Goal: Task Accomplishment & Management: Complete application form

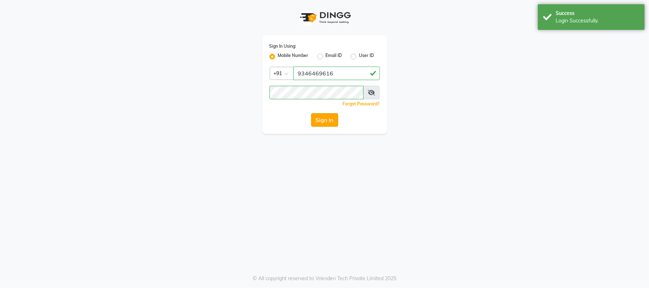
click at [332, 125] on button "Sign In" at bounding box center [324, 120] width 27 height 14
click at [327, 118] on button "Sign In" at bounding box center [324, 120] width 27 height 14
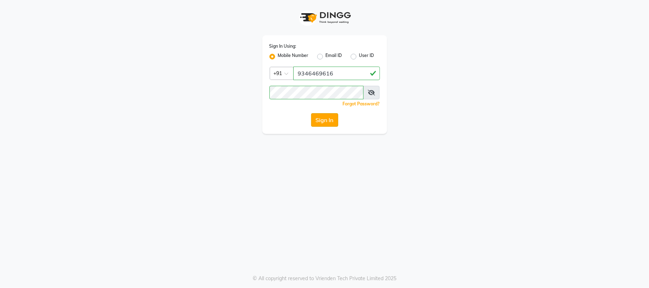
click at [332, 118] on button "Sign In" at bounding box center [324, 120] width 27 height 14
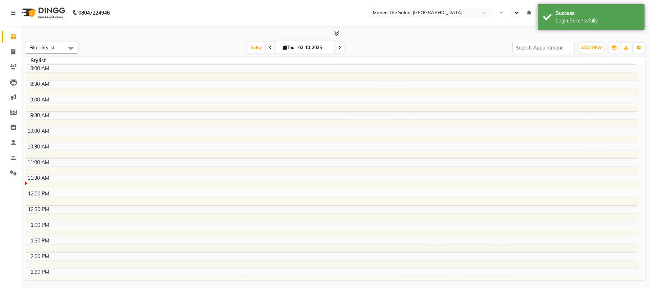
select select "en"
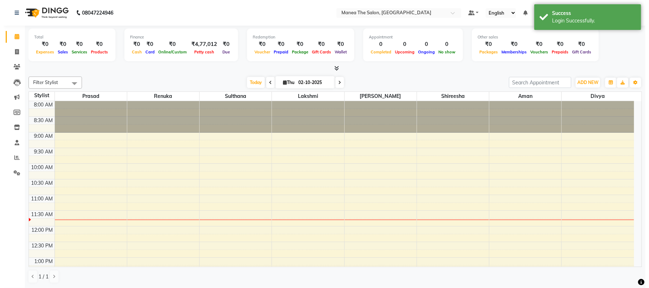
scroll to position [96, 0]
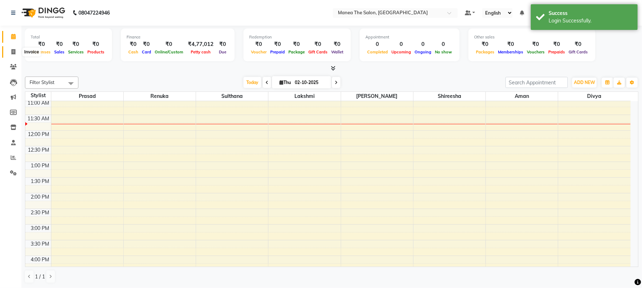
click at [12, 54] on icon at bounding box center [13, 51] width 4 height 5
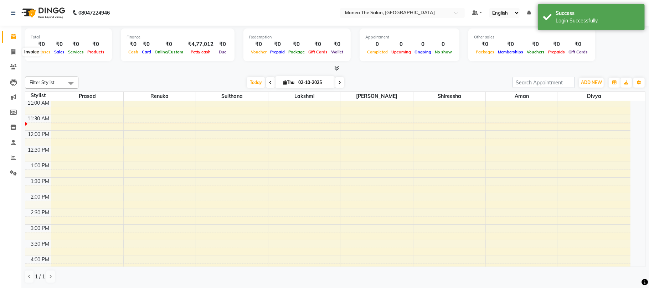
select select "service"
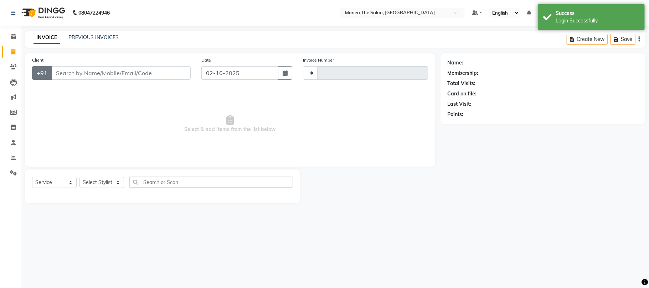
type input "2437"
select select "7351"
click at [76, 73] on input "Client" at bounding box center [120, 73] width 139 height 14
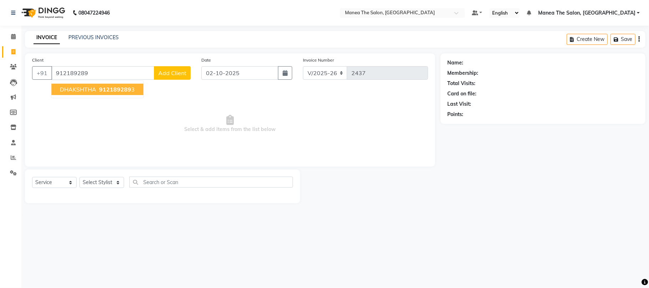
click at [98, 90] on ngb-highlight "912189289 3" at bounding box center [116, 89] width 37 height 7
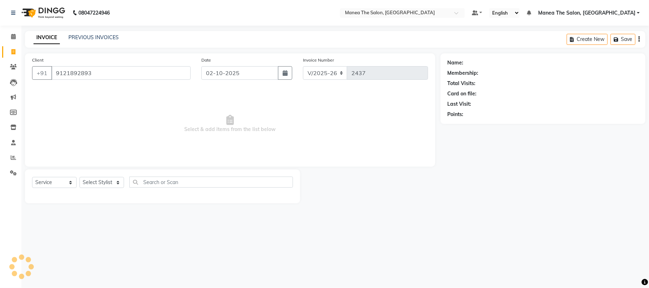
type input "9121892893"
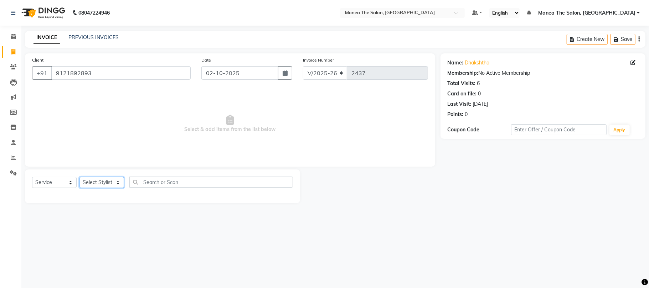
click at [115, 180] on select "Select Stylist Aman Azeem Divya Lakshmi Prasad Renuka shireesha Sulthana" at bounding box center [101, 182] width 45 height 11
select select "63577"
click at [79, 177] on select "Select Stylist Aman Azeem Divya Lakshmi Prasad Renuka shireesha Sulthana" at bounding box center [101, 182] width 45 height 11
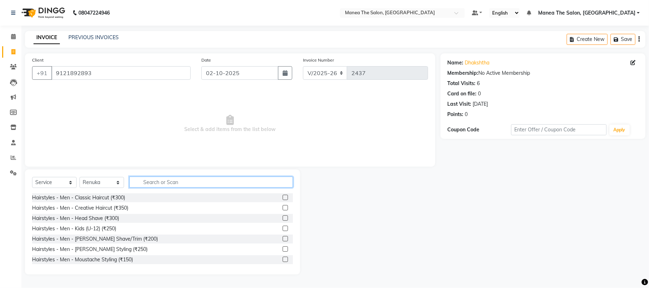
click at [179, 181] on input "text" at bounding box center [211, 182] width 164 height 11
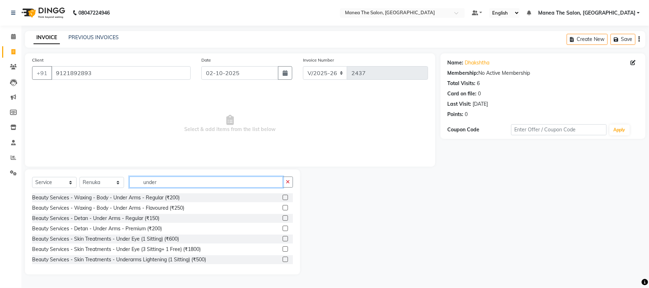
type input "under"
click at [282, 209] on label at bounding box center [284, 207] width 5 height 5
click at [282, 209] on input "checkbox" at bounding box center [284, 208] width 5 height 5
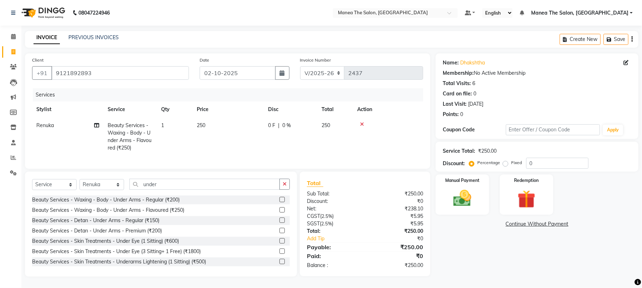
click at [279, 213] on label at bounding box center [281, 209] width 5 height 5
click at [279, 213] on input "checkbox" at bounding box center [281, 210] width 5 height 5
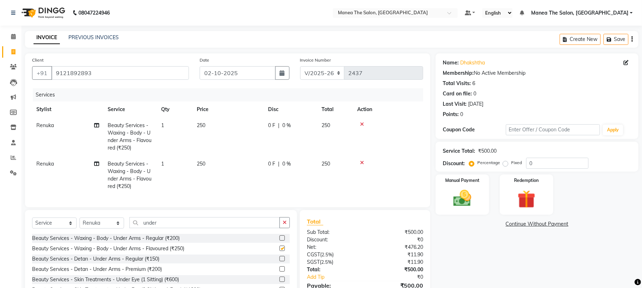
checkbox input "false"
click at [473, 200] on img at bounding box center [462, 199] width 31 height 22
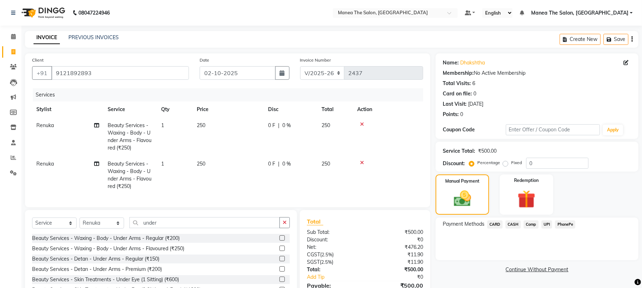
click at [500, 226] on span "CARD" at bounding box center [494, 225] width 15 height 8
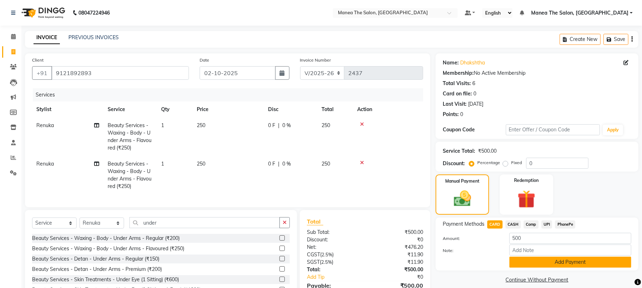
click at [548, 263] on button "Add Payment" at bounding box center [570, 262] width 122 height 11
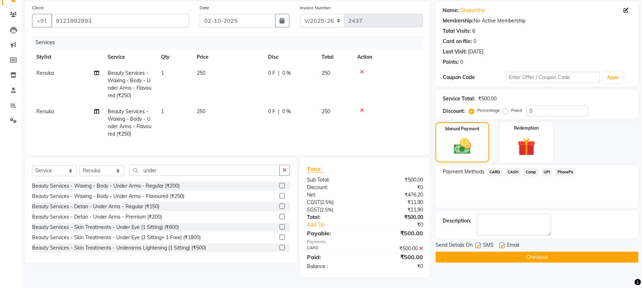
scroll to position [59, 0]
click at [550, 255] on button "Checkout" at bounding box center [536, 257] width 203 height 11
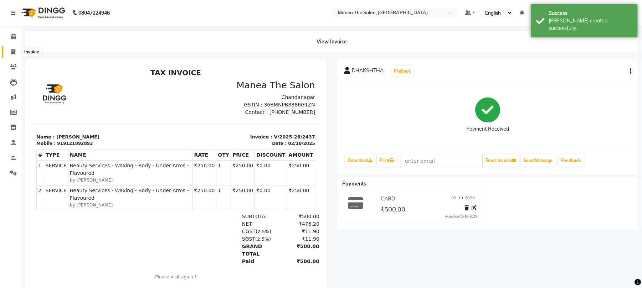
click at [11, 50] on icon at bounding box center [13, 51] width 4 height 5
select select "service"
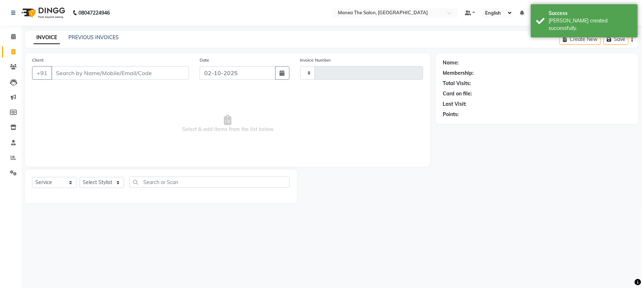
type input "2438"
select select "7351"
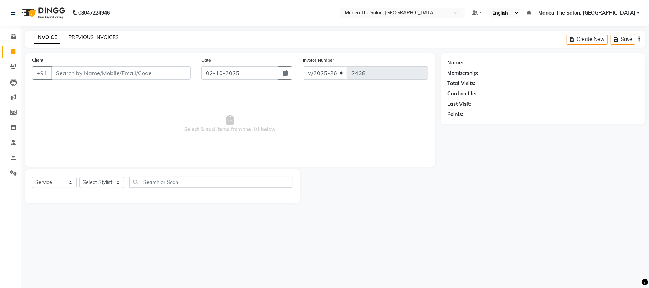
click at [99, 40] on link "PREVIOUS INVOICES" at bounding box center [93, 37] width 50 height 6
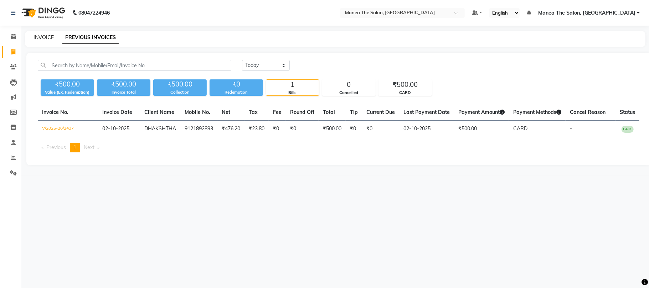
click at [40, 37] on link "INVOICE" at bounding box center [43, 37] width 20 height 6
select select "service"
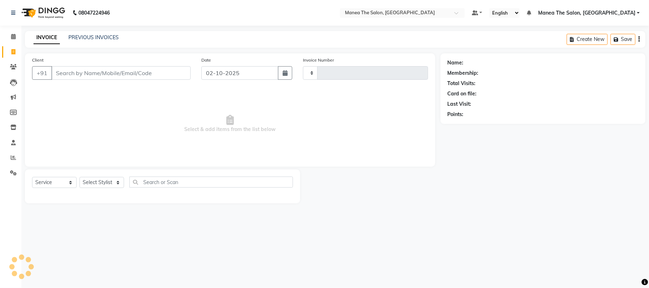
type input "2438"
select select "7351"
click at [100, 38] on link "PREVIOUS INVOICES" at bounding box center [93, 37] width 50 height 6
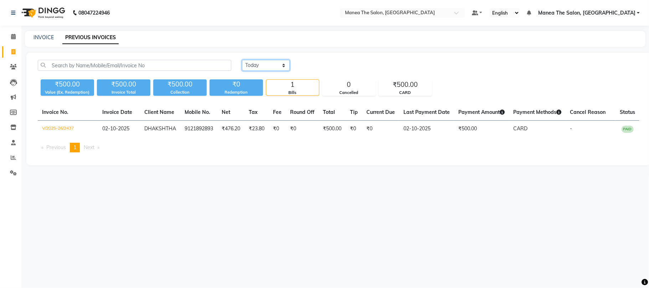
click at [266, 64] on select "Today Yesterday Custom Range" at bounding box center [266, 65] width 48 height 11
select select "yesterday"
click at [242, 60] on select "Today Yesterday Custom Range" at bounding box center [266, 65] width 48 height 11
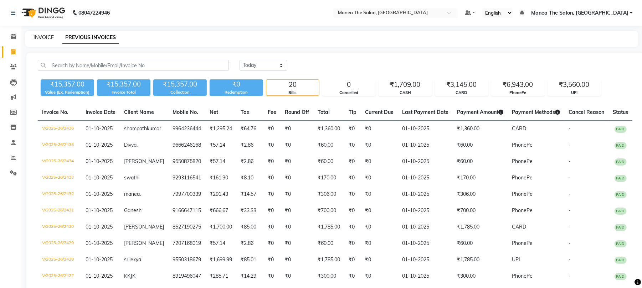
click at [42, 36] on link "INVOICE" at bounding box center [43, 37] width 20 height 6
select select "service"
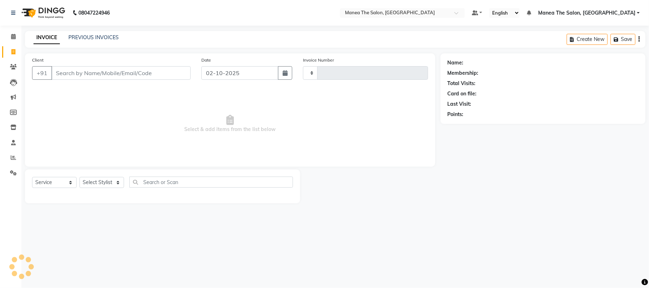
type input "2438"
select select "7351"
click at [105, 61] on div "Client +91" at bounding box center [111, 70] width 169 height 29
click at [99, 81] on div "Client +91" at bounding box center [111, 70] width 169 height 29
click at [98, 77] on input "Client" at bounding box center [120, 73] width 139 height 14
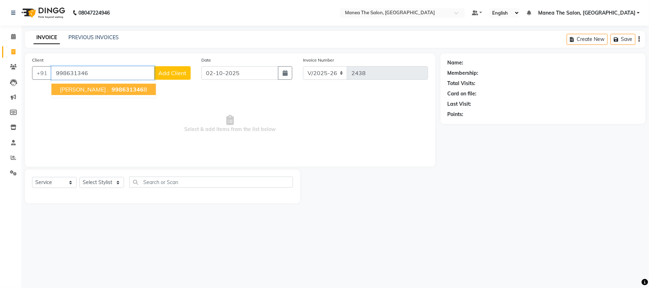
click at [112, 87] on span "998631346" at bounding box center [128, 89] width 32 height 7
type input "9986313468"
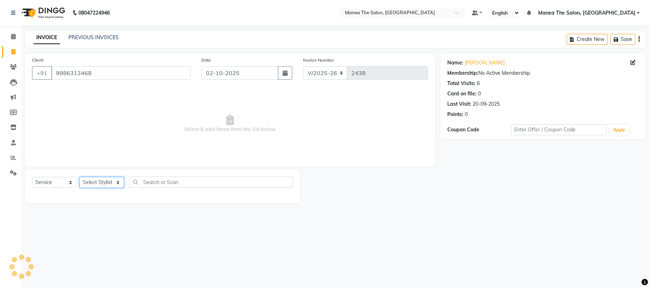
click at [104, 186] on select "Select Stylist Aman Azeem Divya Lakshmi Prasad Renuka shireesha Sulthana" at bounding box center [101, 182] width 45 height 11
select select "63586"
click at [79, 177] on select "Select Stylist Aman Azeem Divya Lakshmi Prasad Renuka shireesha Sulthana" at bounding box center [101, 182] width 45 height 11
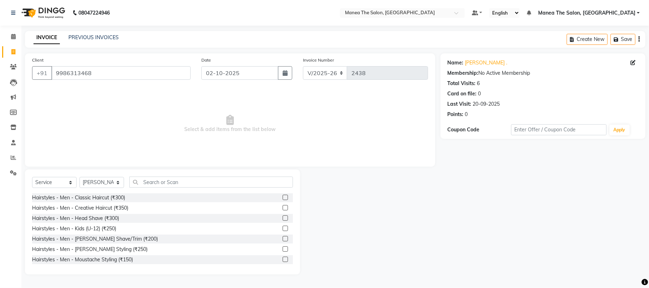
click at [166, 176] on div "Select Service Product Membership Package Voucher Prepaid Gift Card Select Styl…" at bounding box center [162, 222] width 275 height 105
click at [163, 177] on input "text" at bounding box center [211, 182] width 164 height 11
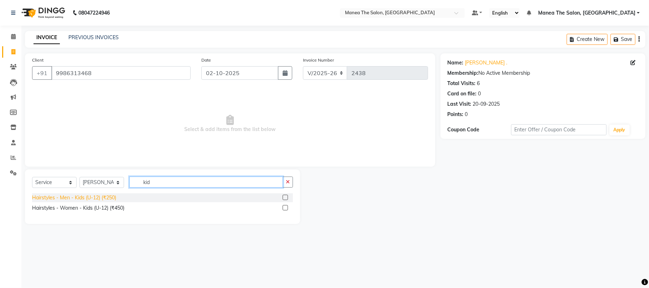
type input "kid"
click at [95, 197] on div "Hairstyles - Men - Kids (U-12) (₹250)" at bounding box center [74, 197] width 84 height 7
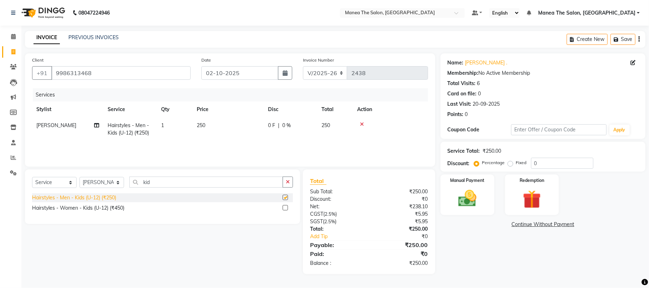
checkbox input "false"
click at [465, 199] on img at bounding box center [467, 199] width 31 height 22
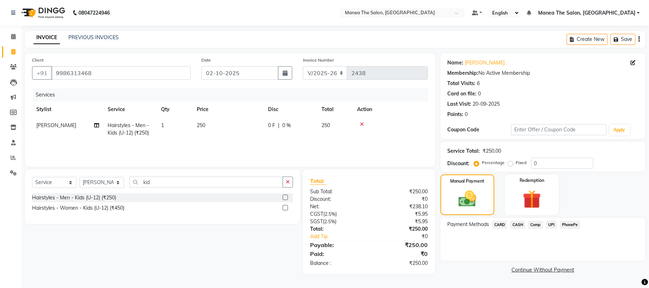
click at [551, 224] on span "UPI" at bounding box center [551, 225] width 11 height 8
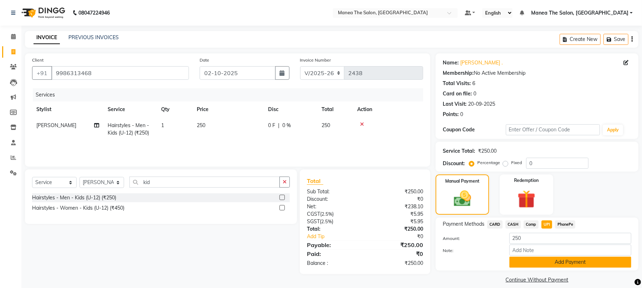
click at [576, 259] on button "Add Payment" at bounding box center [570, 262] width 122 height 11
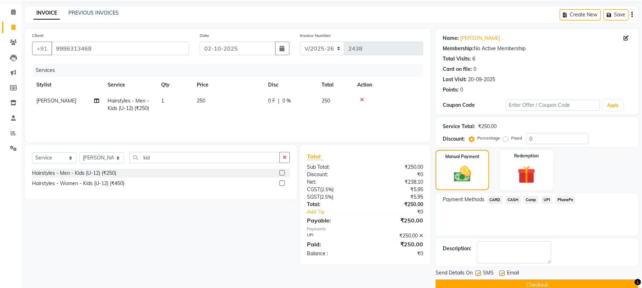
scroll to position [38, 0]
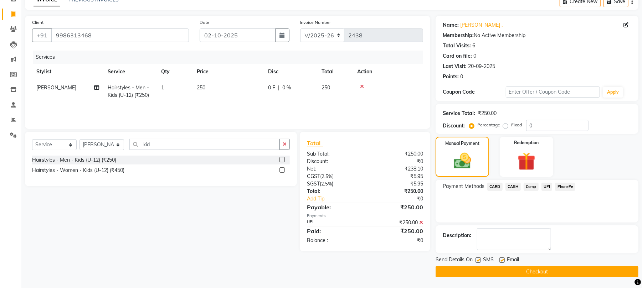
click at [559, 270] on button "Checkout" at bounding box center [536, 271] width 203 height 11
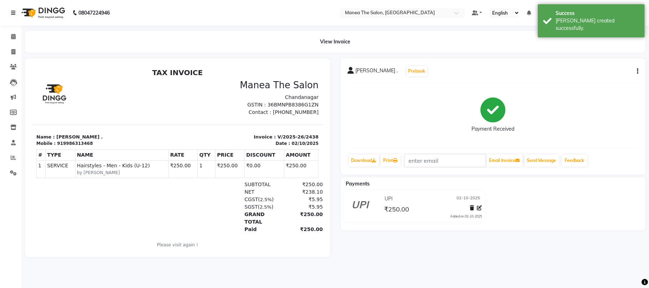
click at [12, 10] on link at bounding box center [14, 13] width 7 height 20
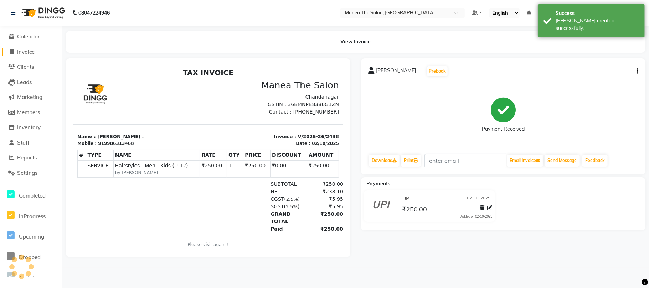
click at [26, 53] on span "Invoice" at bounding box center [25, 51] width 17 height 7
select select "service"
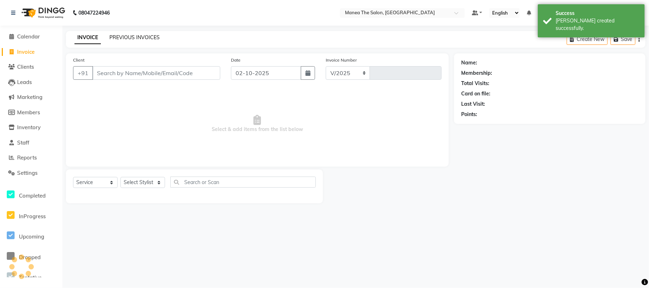
select select "7351"
type input "2439"
click at [134, 36] on link "PREVIOUS INVOICES" at bounding box center [134, 37] width 50 height 6
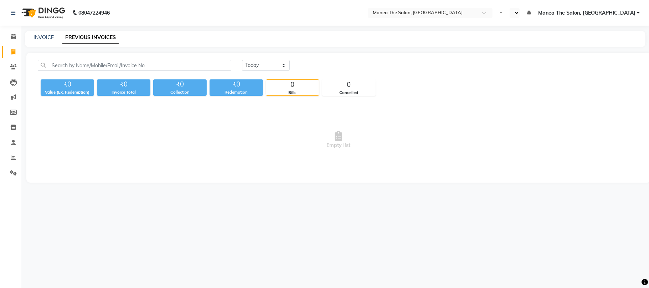
select select "en"
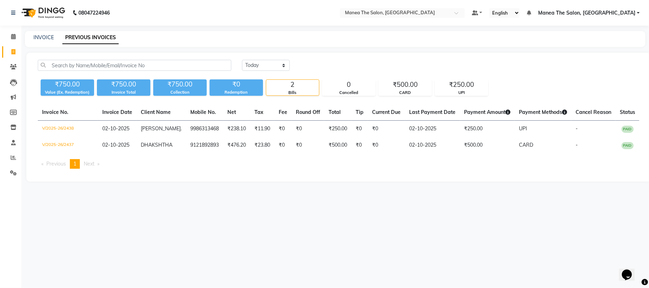
click at [46, 46] on div "INVOICE PREVIOUS INVOICES" at bounding box center [335, 39] width 620 height 16
click at [43, 37] on link "INVOICE" at bounding box center [43, 37] width 20 height 6
select select "7351"
select select "service"
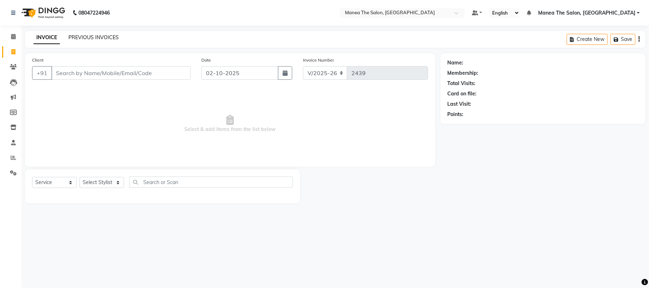
click at [89, 37] on link "PREVIOUS INVOICES" at bounding box center [93, 37] width 50 height 6
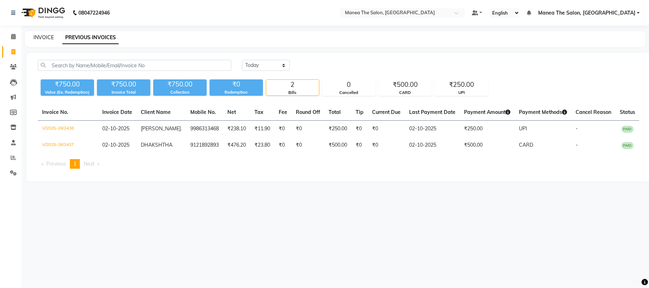
click at [41, 36] on link "INVOICE" at bounding box center [43, 37] width 20 height 6
select select "7351"
select select "service"
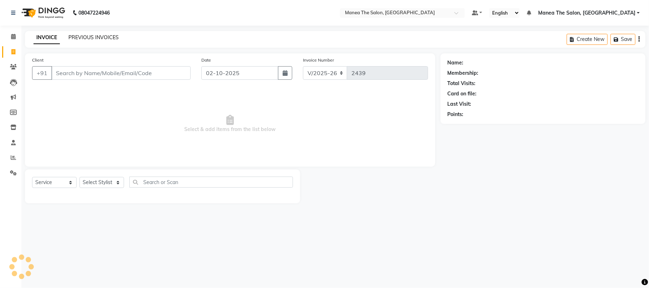
click at [86, 38] on link "PREVIOUS INVOICES" at bounding box center [93, 37] width 50 height 6
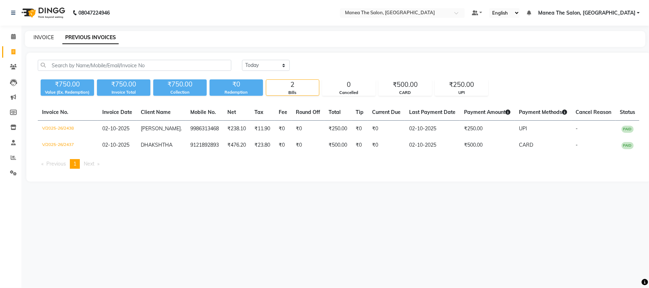
click at [44, 34] on link "INVOICE" at bounding box center [43, 37] width 20 height 6
select select "7351"
select select "service"
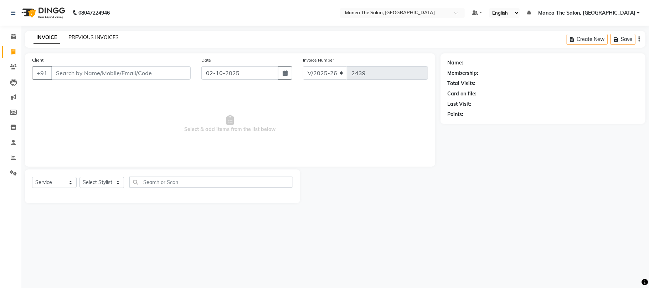
click at [91, 38] on link "PREVIOUS INVOICES" at bounding box center [93, 37] width 50 height 6
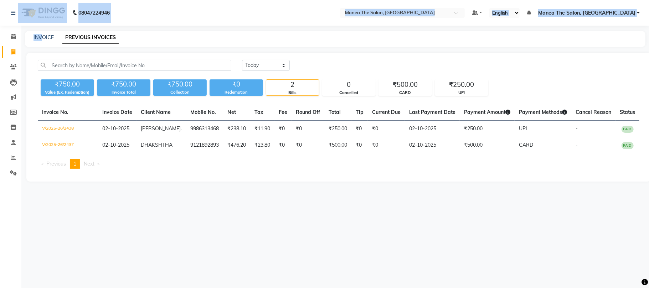
drag, startPoint x: 43, startPoint y: 24, endPoint x: 42, endPoint y: 31, distance: 7.3
click at [42, 31] on app-home "08047224946 Select Location × Manea The Salon, Chandanagar Default Panel My Pan…" at bounding box center [324, 96] width 649 height 192
click at [46, 36] on link "INVOICE" at bounding box center [43, 37] width 20 height 6
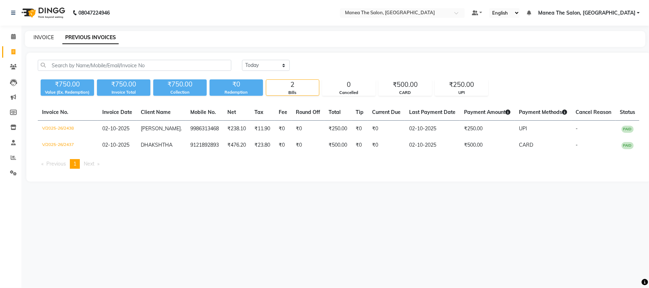
select select "7351"
select select "service"
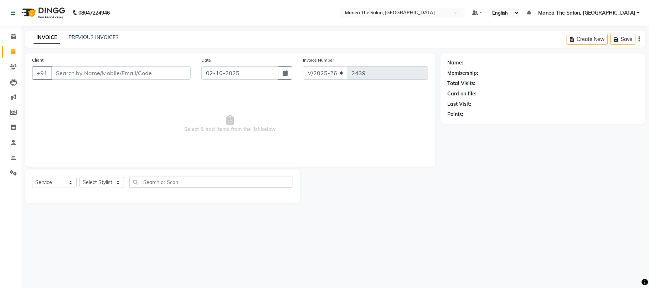
click at [476, 228] on div "08047224946 Select Location × Manea The Salon, Chandanagar Default Panel My Pan…" at bounding box center [324, 144] width 649 height 288
click at [99, 35] on link "PREVIOUS INVOICES" at bounding box center [93, 37] width 50 height 6
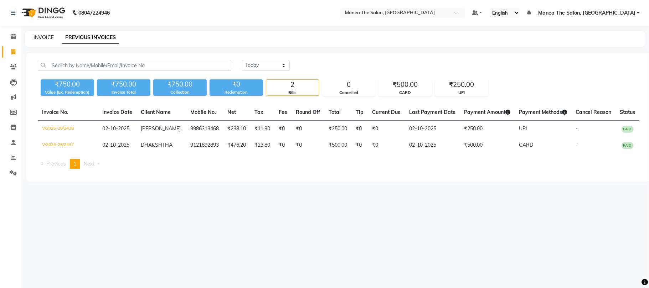
click at [45, 36] on link "INVOICE" at bounding box center [43, 37] width 20 height 6
select select "service"
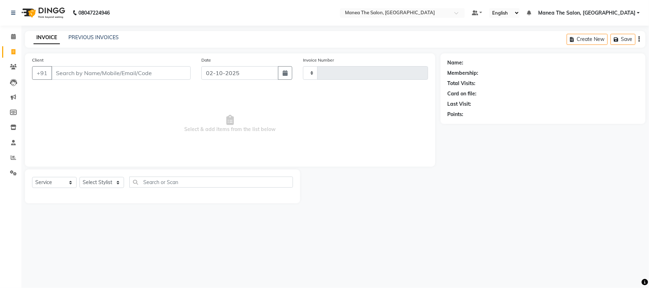
type input "2439"
select select "7351"
click at [87, 36] on link "PREVIOUS INVOICES" at bounding box center [93, 37] width 50 height 6
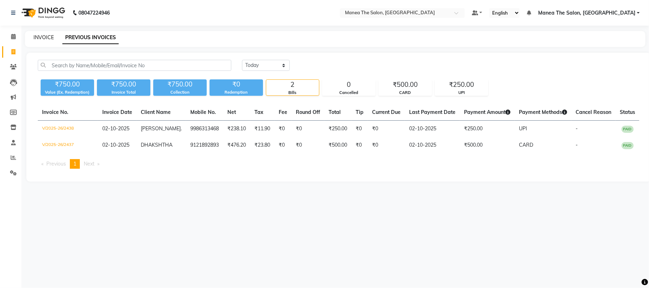
click at [43, 37] on link "INVOICE" at bounding box center [43, 37] width 20 height 6
select select "7351"
select select "service"
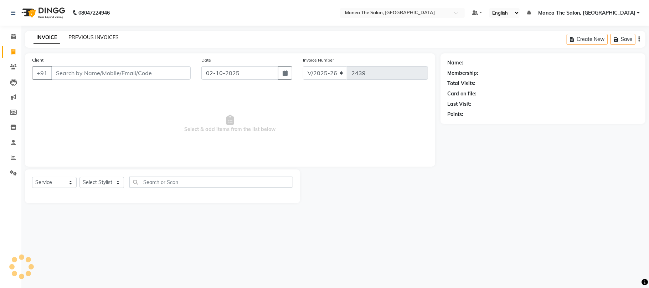
click at [88, 37] on link "PREVIOUS INVOICES" at bounding box center [93, 37] width 50 height 6
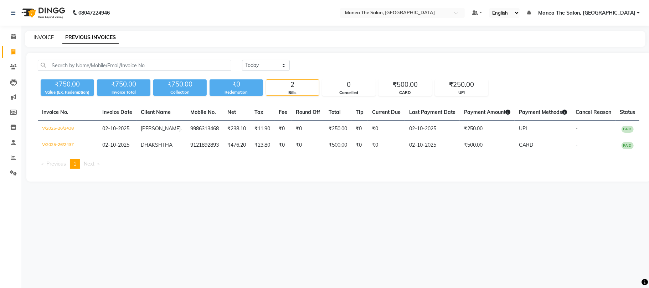
click at [41, 36] on link "INVOICE" at bounding box center [43, 37] width 20 height 6
select select "service"
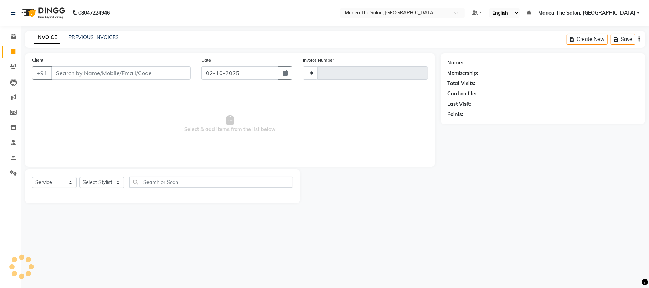
type input "2439"
select select "7351"
click at [103, 177] on div "Select Service Product Membership Package Voucher Prepaid Gift Card Select Styl…" at bounding box center [162, 185] width 261 height 17
click at [108, 184] on select "Select Stylist Aman Azeem Divya Lakshmi Prasad Renuka shireesha Sulthana" at bounding box center [101, 182] width 45 height 11
select select "68016"
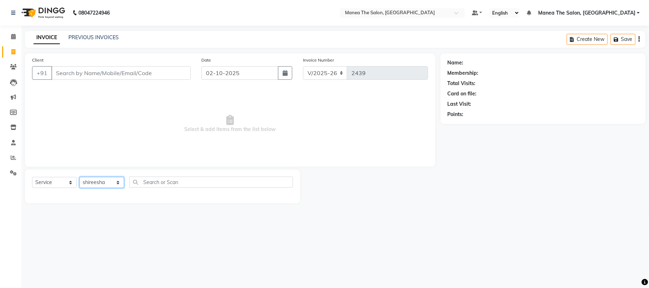
click at [79, 177] on select "Select Stylist Aman Azeem Divya Lakshmi Prasad Renuka shireesha Sulthana" at bounding box center [101, 182] width 45 height 11
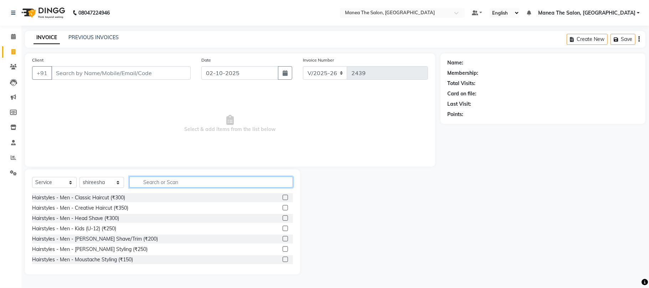
click at [182, 178] on input "text" at bounding box center [211, 182] width 164 height 11
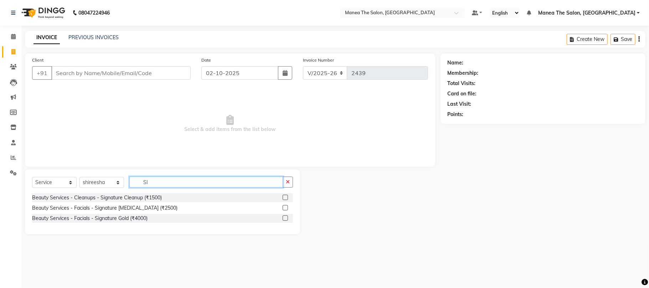
type input "S"
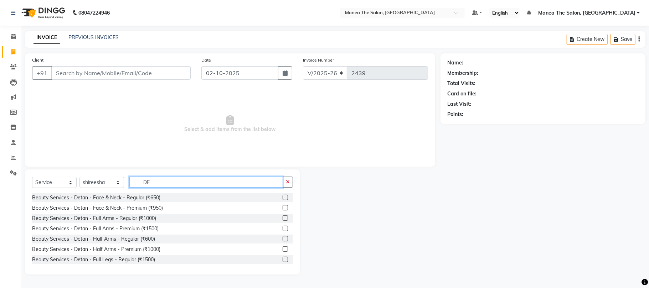
type input "D"
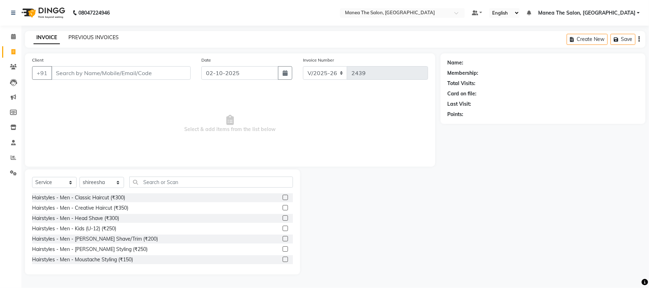
click at [86, 37] on link "PREVIOUS INVOICES" at bounding box center [93, 37] width 50 height 6
click at [81, 36] on link "PREVIOUS INVOICES" at bounding box center [93, 37] width 50 height 6
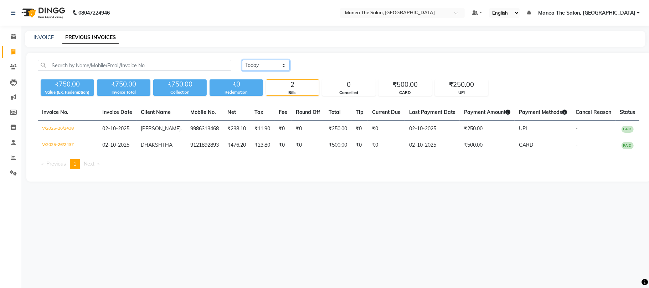
click at [242, 67] on select "Today Yesterday Custom Range" at bounding box center [266, 65] width 48 height 11
select select "yesterday"
click at [242, 60] on select "Today Yesterday Custom Range" at bounding box center [266, 65] width 48 height 11
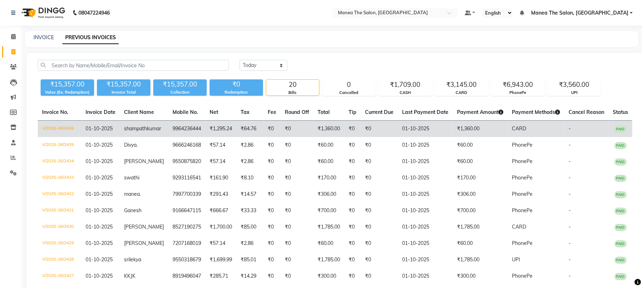
click at [168, 126] on td "9964236444" at bounding box center [186, 129] width 37 height 17
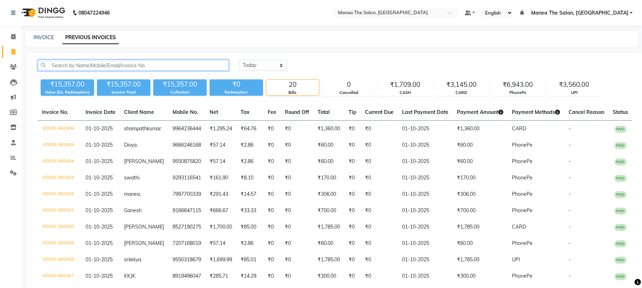
click at [114, 64] on input "text" at bounding box center [133, 65] width 191 height 11
paste input "919964236444"
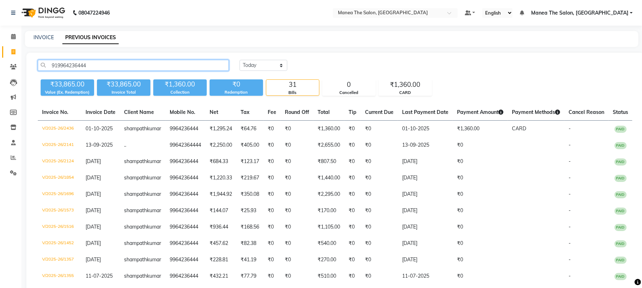
type input "919964236444"
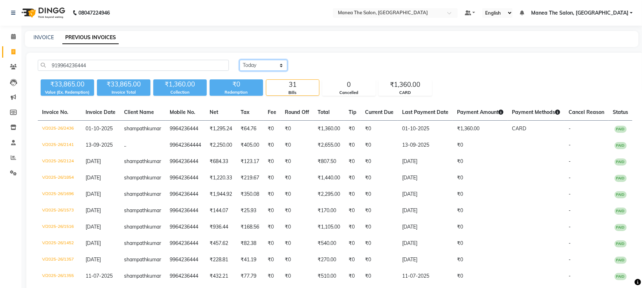
click at [264, 63] on select "Today Yesterday Custom Range" at bounding box center [263, 65] width 48 height 11
select select "today"
click at [239, 60] on select "Today Yesterday Custom Range" at bounding box center [263, 65] width 48 height 11
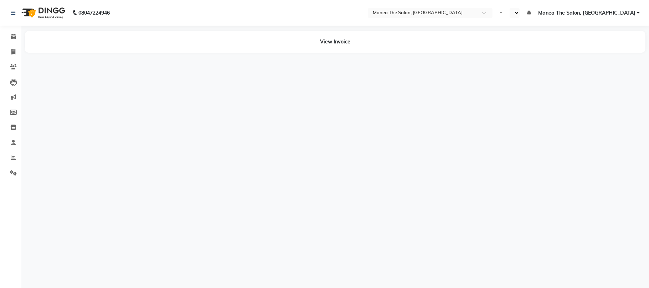
select select "en"
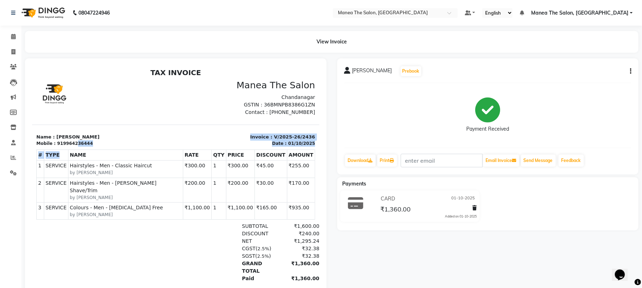
drag, startPoint x: 70, startPoint y: 144, endPoint x: 70, endPoint y: 151, distance: 7.1
click at [70, 151] on div "TAX INVOICE Manea The Salon Chandanagar GSTIN : 36BMNPB8386G1ZN Contact : 93464…" at bounding box center [175, 187] width 287 height 239
click at [68, 142] on div "919964236444" at bounding box center [75, 143] width 36 height 6
copy div "919964236444"
